Goal: Entertainment & Leisure: Consume media (video, audio)

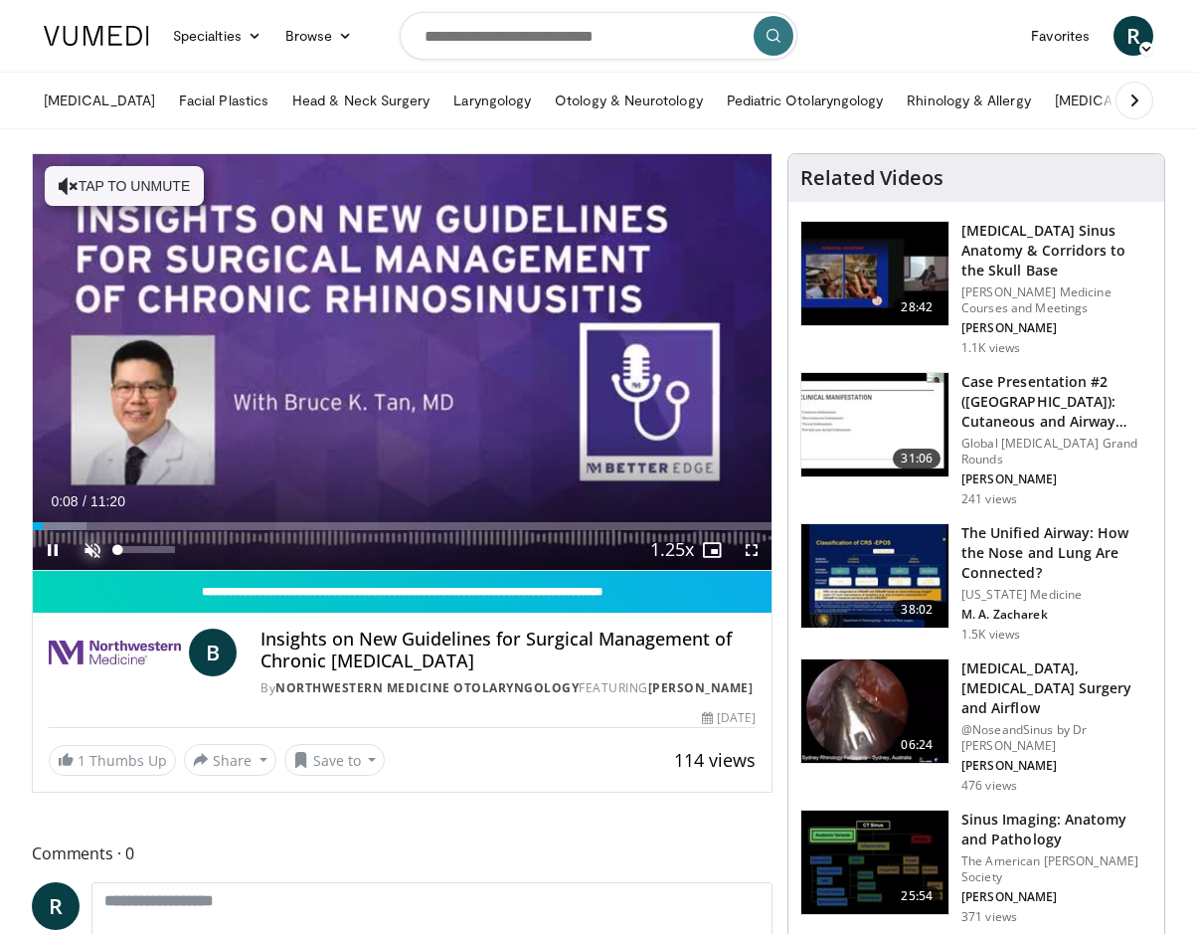
click at [93, 544] on span "Video Player" at bounding box center [93, 550] width 40 height 40
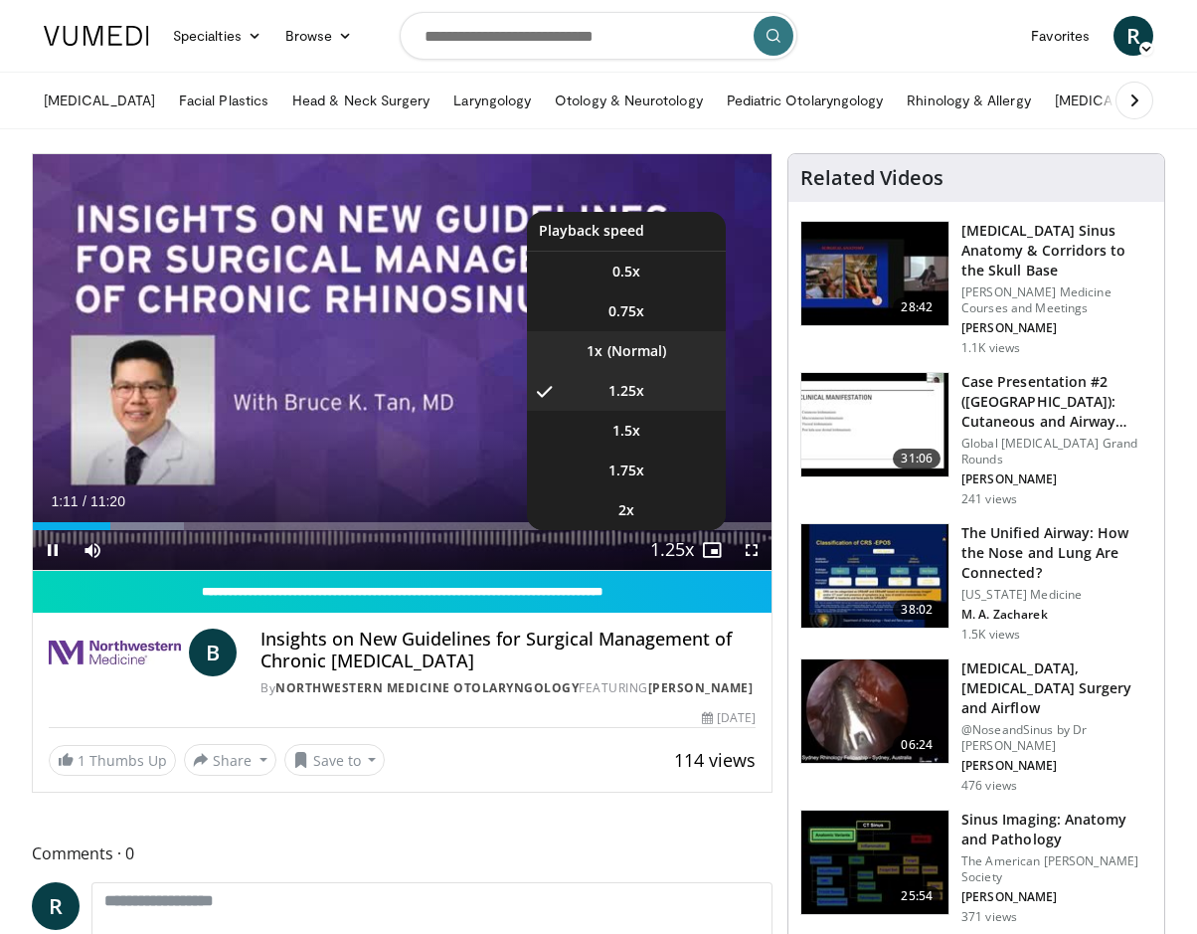
click at [642, 345] on video-js "**********" at bounding box center [402, 362] width 739 height 417
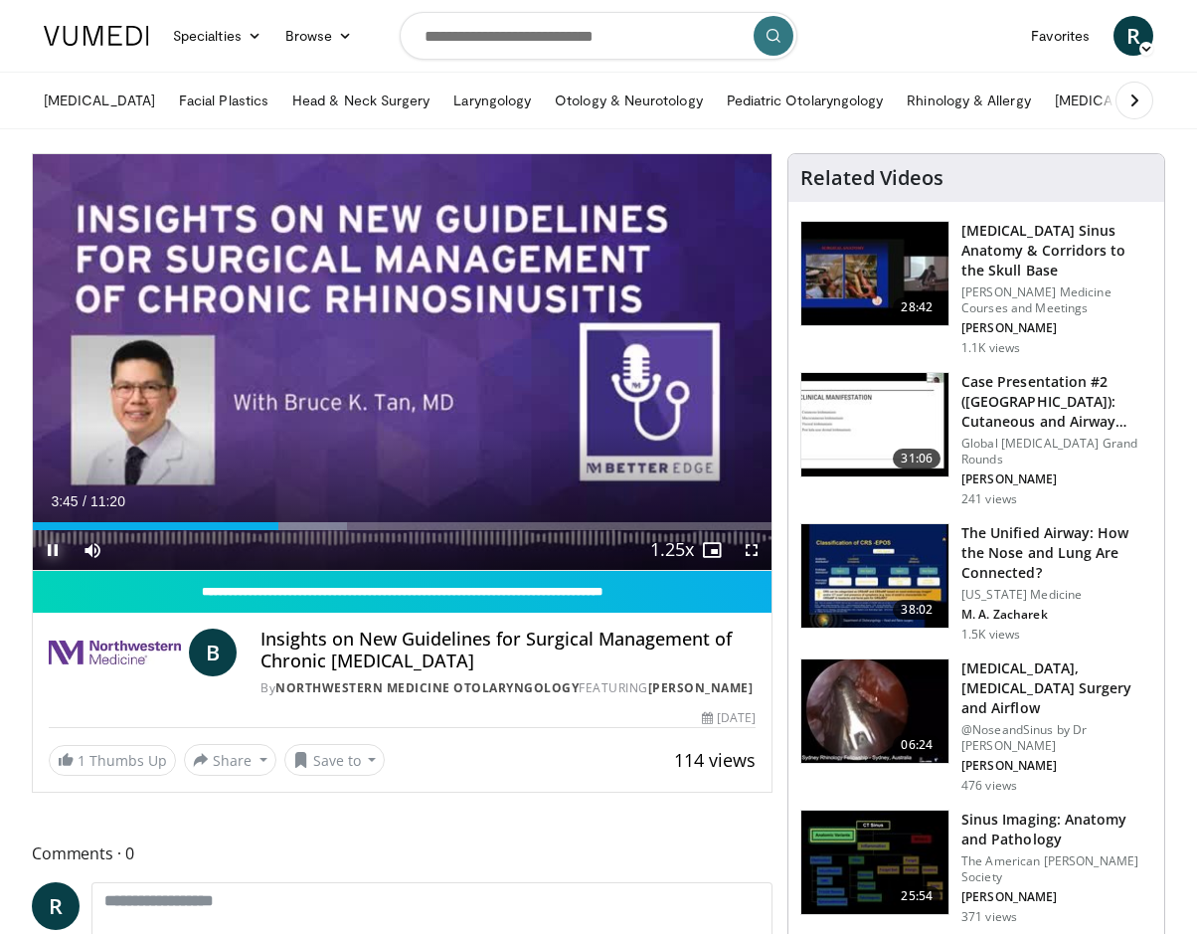
click at [55, 547] on span "Video Player" at bounding box center [53, 550] width 40 height 40
